Goal: Navigation & Orientation: Find specific page/section

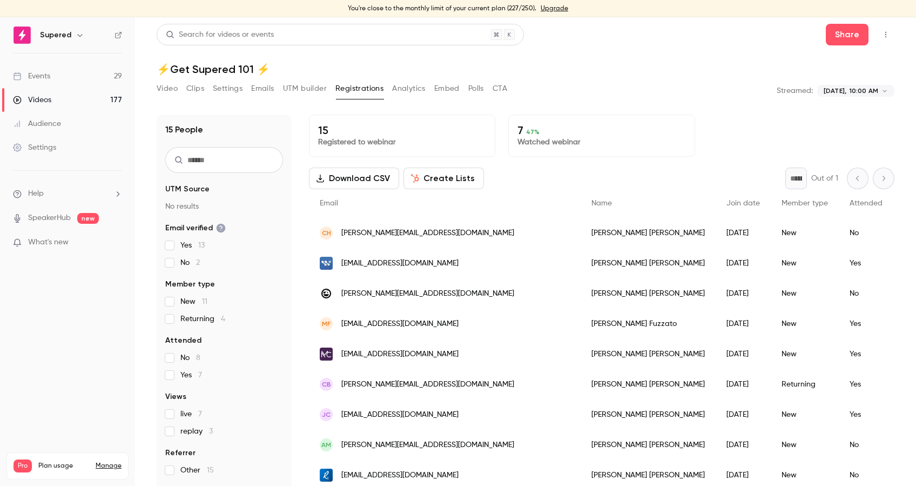
scroll to position [179, 0]
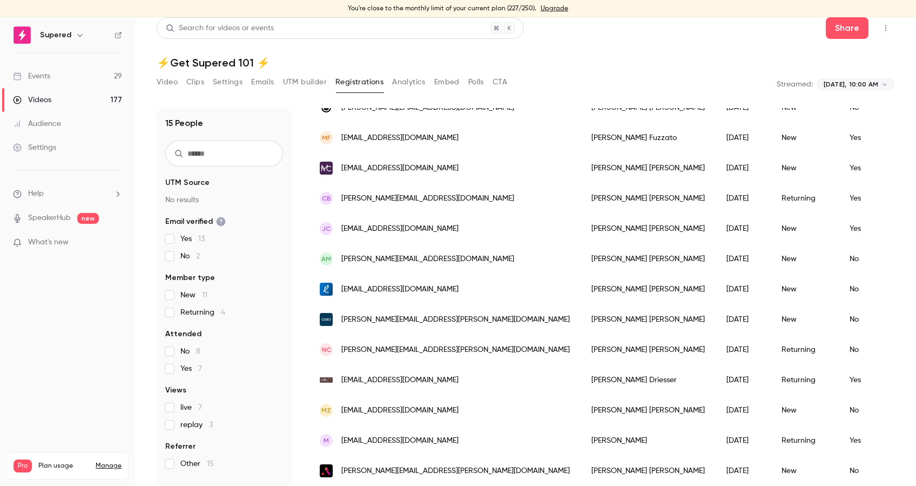
click at [44, 72] on div "Events" at bounding box center [31, 76] width 37 height 11
